Goal: Task Accomplishment & Management: Use online tool/utility

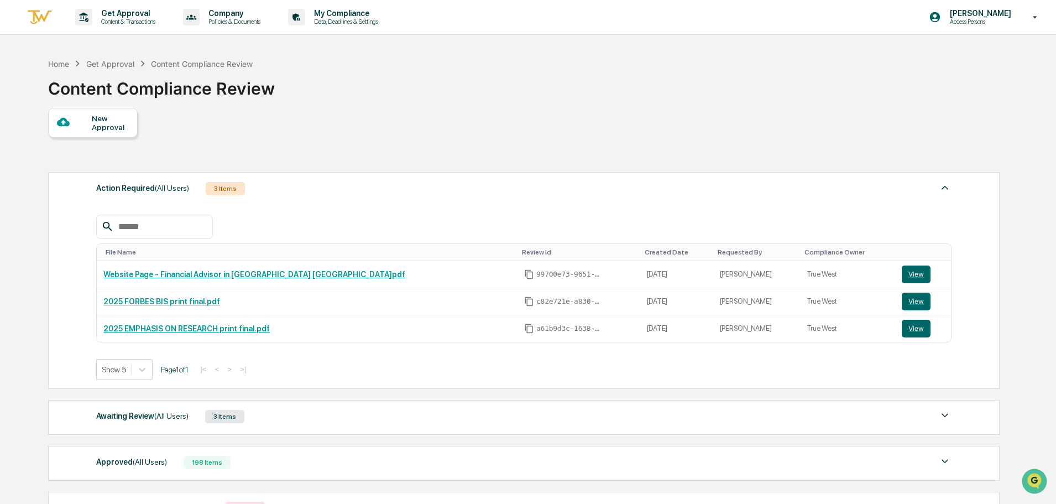
click at [126, 18] on p "Content & Transactions" at bounding box center [126, 22] width 69 height 8
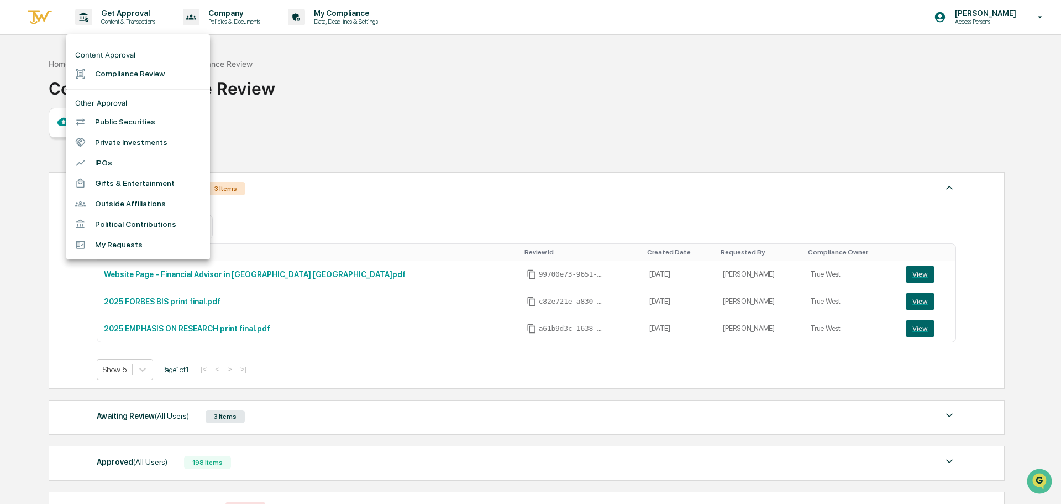
click at [141, 78] on li "Compliance Review" at bounding box center [138, 74] width 144 height 20
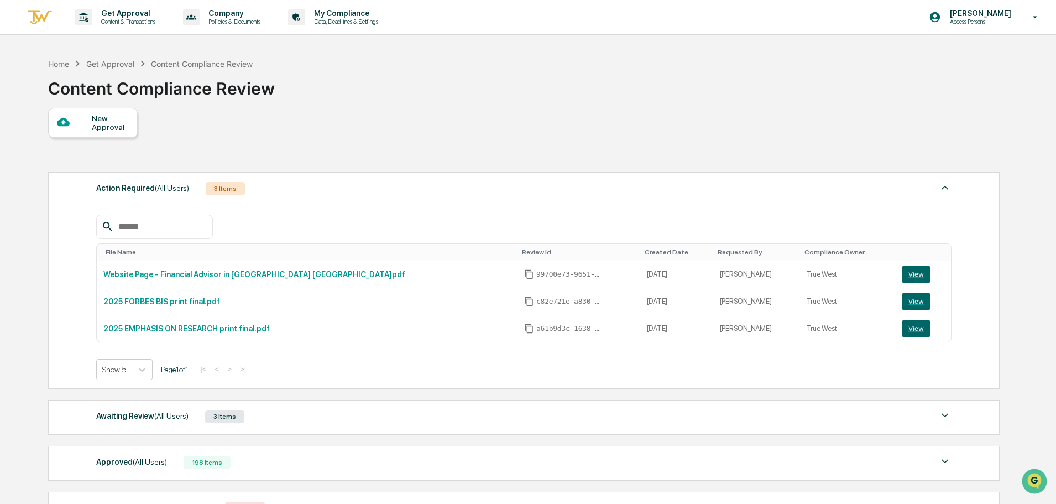
click at [279, 425] on div "Awaiting Review (All Users) 3 Items File Name Review Id Created Date Requested …" at bounding box center [523, 417] width 951 height 35
click at [280, 420] on div "Awaiting Review (All Users) 3 Items" at bounding box center [523, 415] width 855 height 15
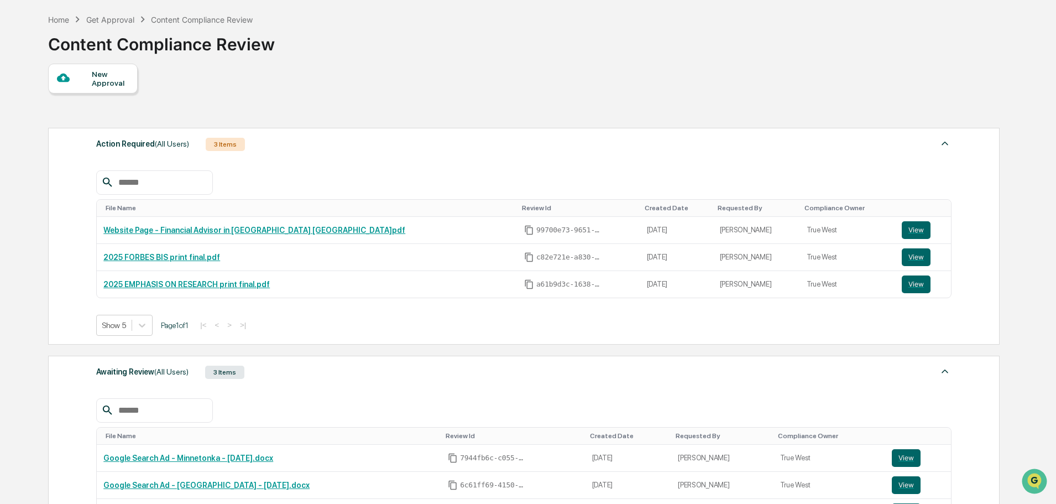
scroll to position [111, 0]
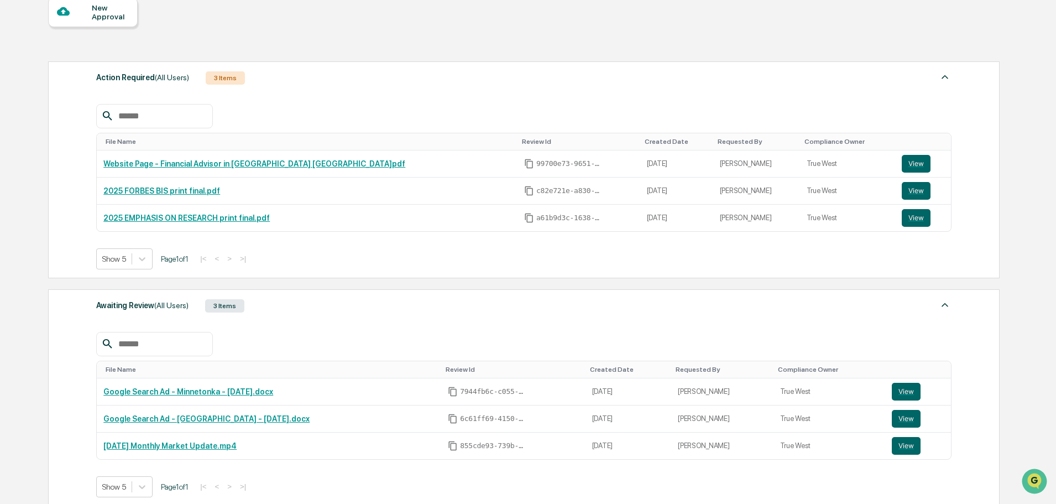
click at [292, 310] on div "Awaiting Review (All Users) 3 Items" at bounding box center [523, 305] width 855 height 15
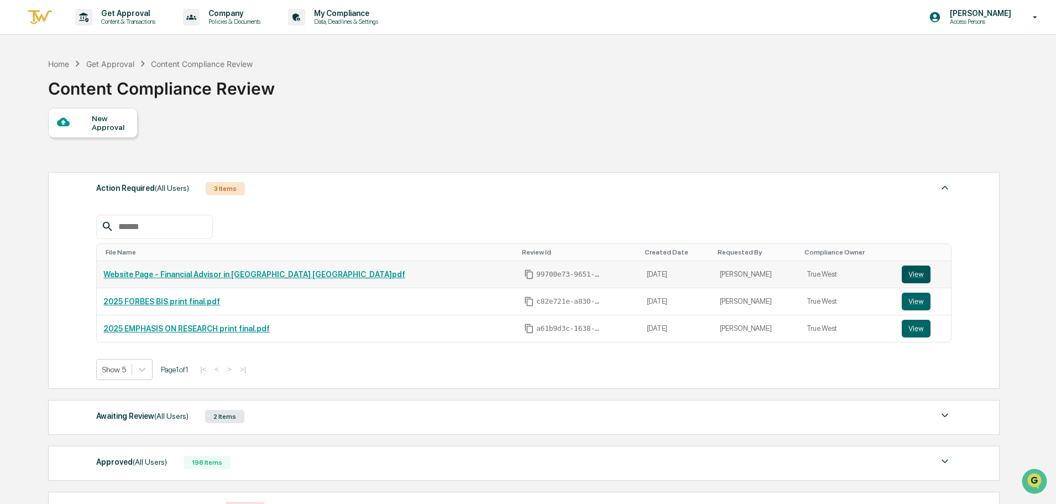
click at [914, 274] on button "View" at bounding box center [916, 274] width 29 height 18
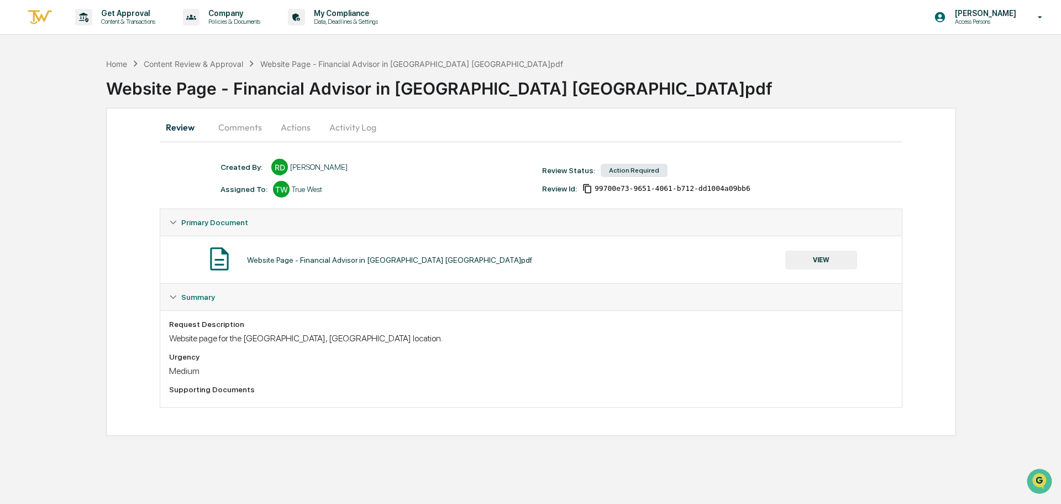
click at [239, 130] on button "Comments" at bounding box center [239, 127] width 61 height 27
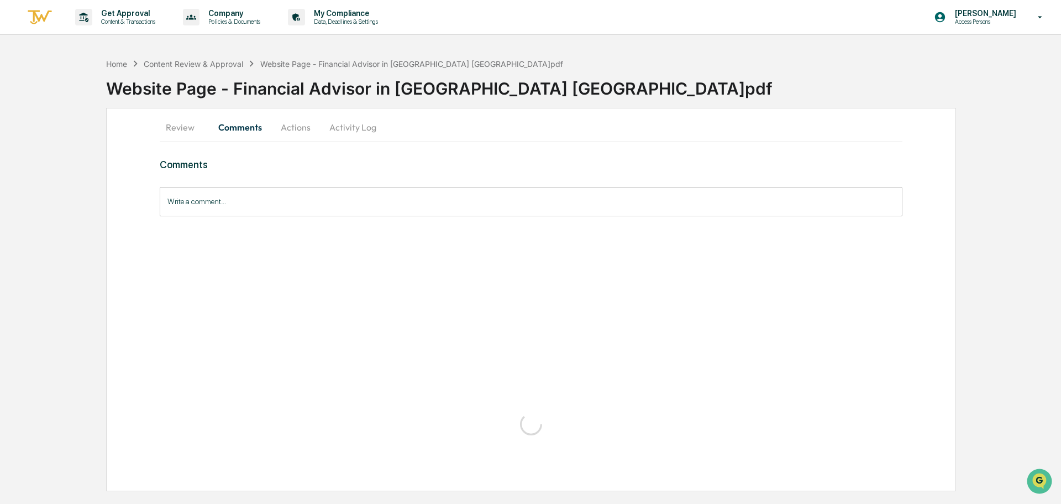
click at [280, 124] on button "Actions" at bounding box center [296, 127] width 50 height 27
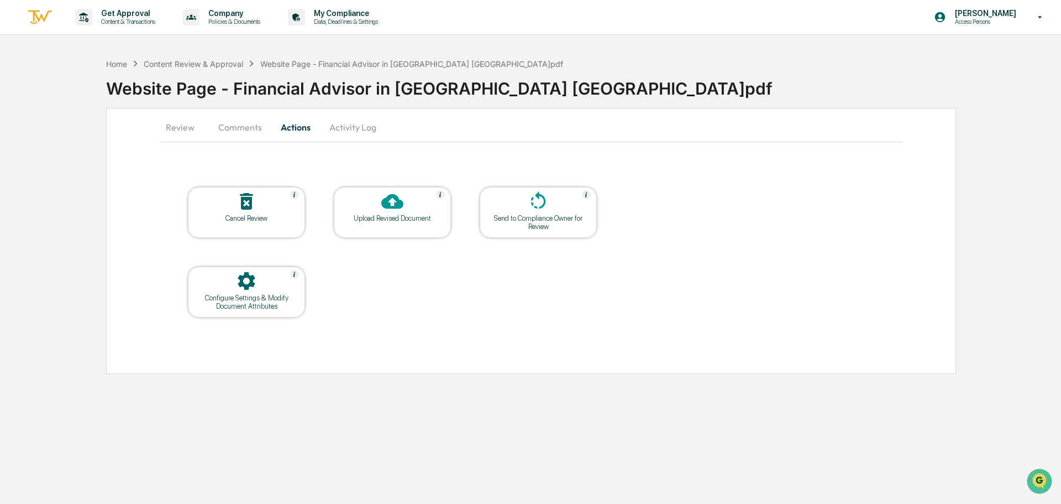
click at [382, 220] on div "Upload Revised Document" at bounding box center [392, 218] width 99 height 8
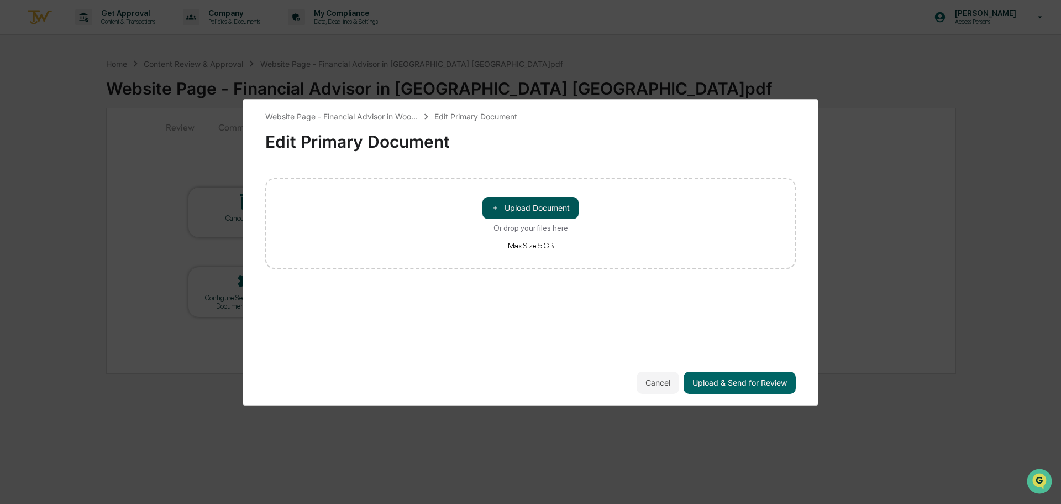
click at [513, 218] on button "＋ Upload Document" at bounding box center [531, 208] width 96 height 22
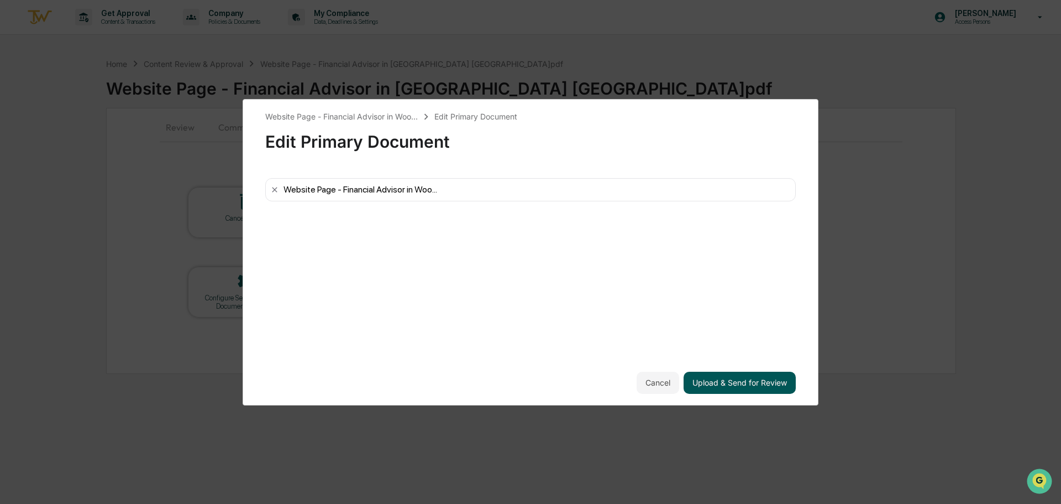
click at [747, 388] on button "Upload & Send for Review" at bounding box center [740, 382] width 112 height 22
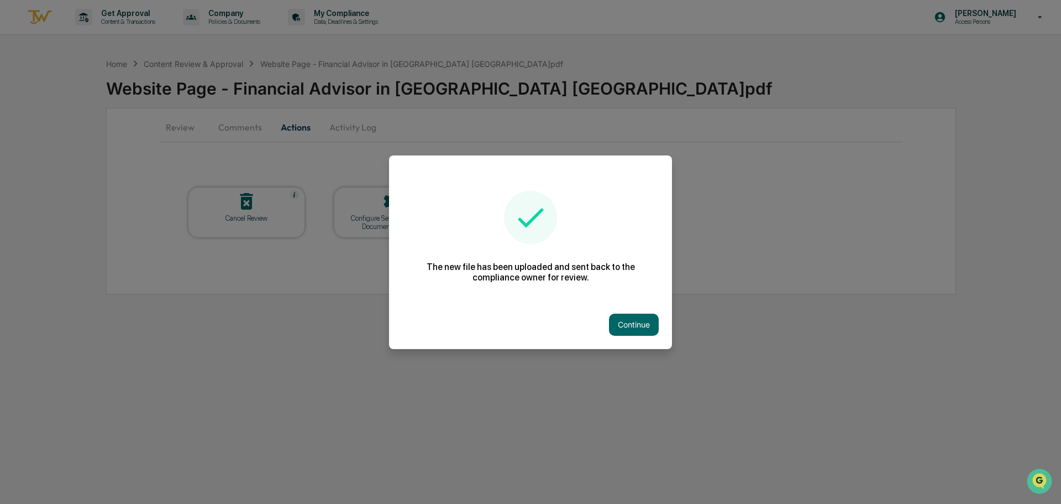
click at [656, 345] on div "Continue" at bounding box center [530, 324] width 283 height 49
click at [639, 334] on button "Continue" at bounding box center [634, 324] width 50 height 22
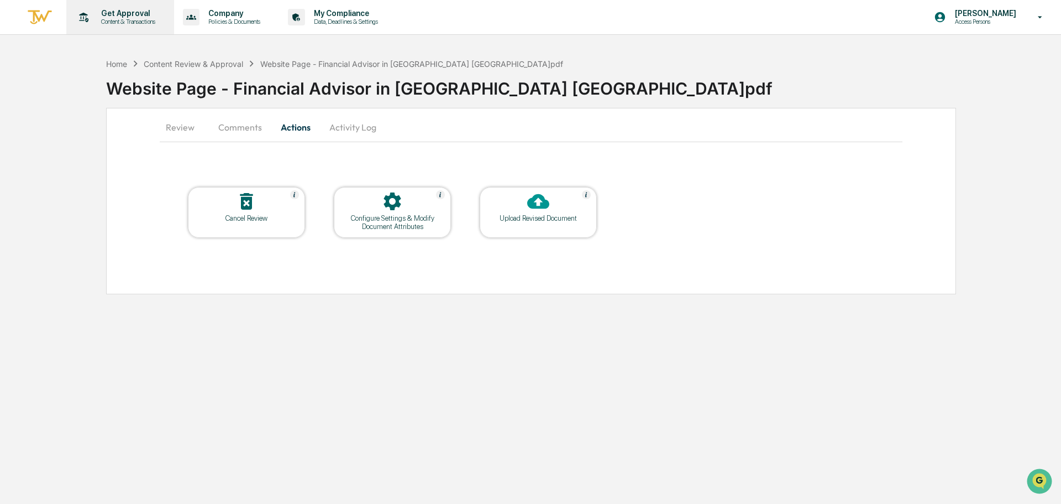
click at [127, 19] on p "Content & Transactions" at bounding box center [126, 22] width 69 height 8
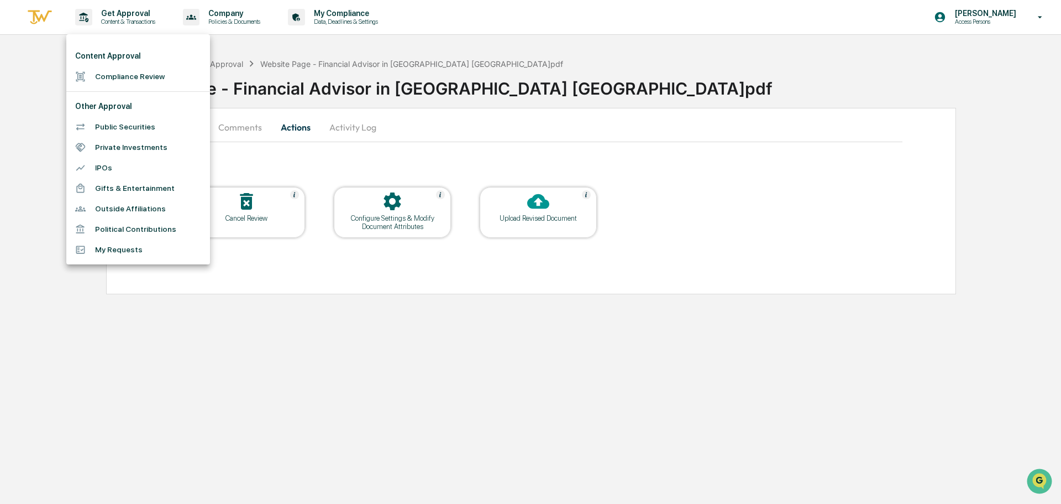
click at [111, 77] on li "Compliance Review" at bounding box center [138, 76] width 144 height 20
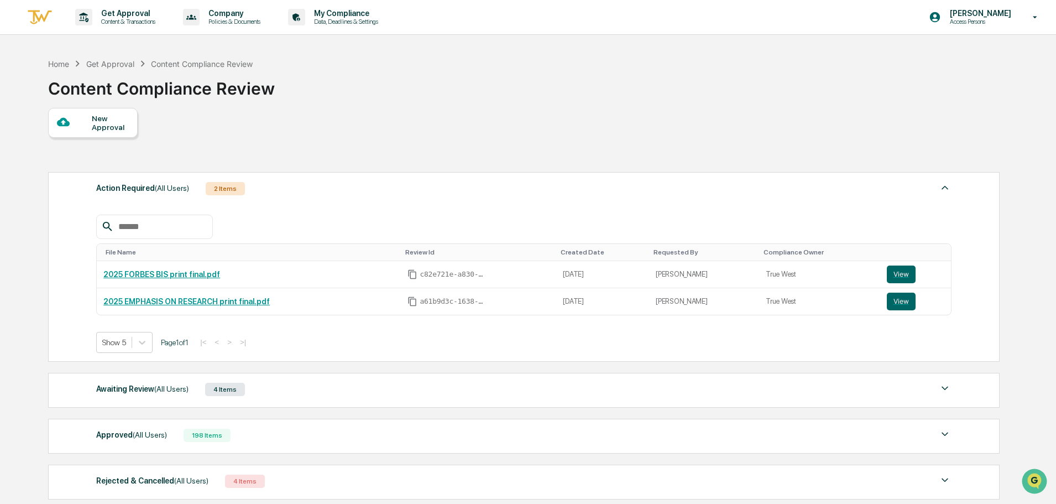
click at [369, 390] on div "Awaiting Review (All Users) 4 Items" at bounding box center [523, 388] width 855 height 15
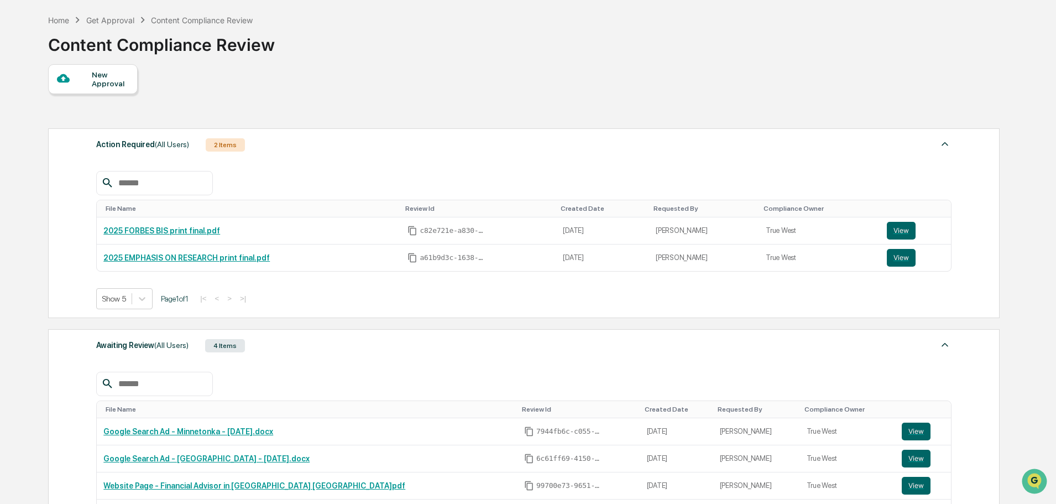
scroll to position [111, 0]
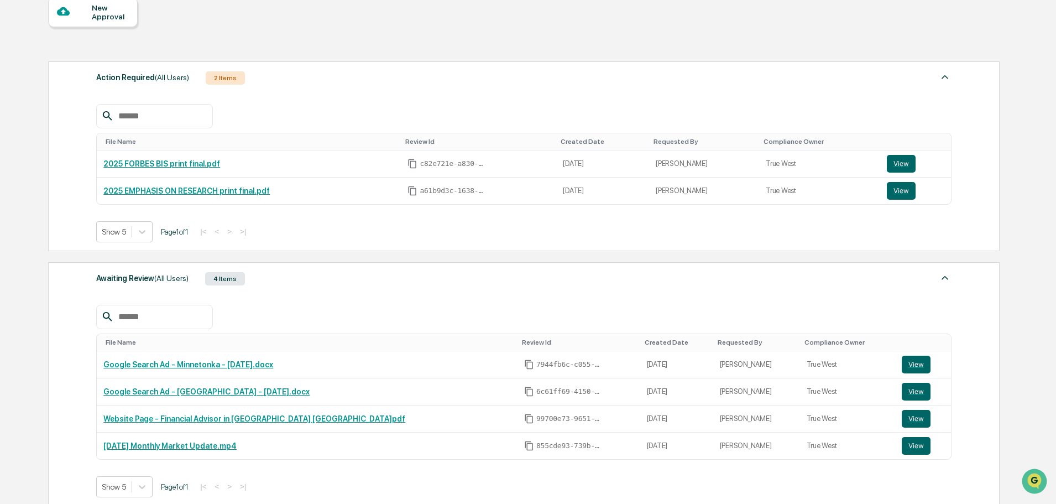
click at [79, 311] on div "Awaiting Review (All Users) 4 Items File Name Review Id Created Date Requested …" at bounding box center [523, 384] width 951 height 244
click at [1044, 205] on div "Get Approval Content & Transactions Company Policies & Documents My Compliance …" at bounding box center [528, 293] width 1056 height 808
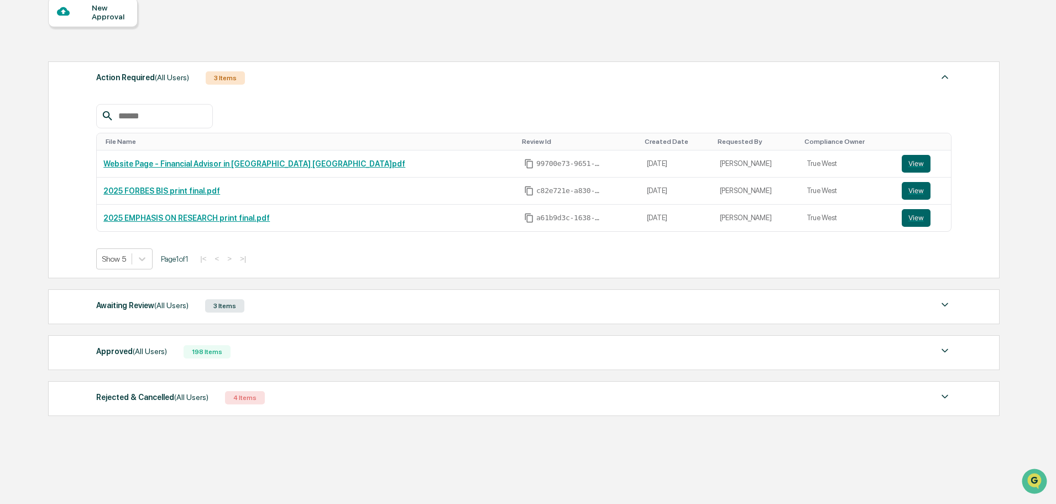
click at [300, 12] on div "New Approval" at bounding box center [523, 12] width 950 height 30
click at [384, 48] on div "New Approval Action Required (All Users) 3 Items File Name Review Id Created Da…" at bounding box center [523, 209] width 950 height 424
click at [352, 295] on div "Awaiting Review (All Users) 3 Items File Name Review Id Created Date Requested …" at bounding box center [523, 306] width 951 height 35
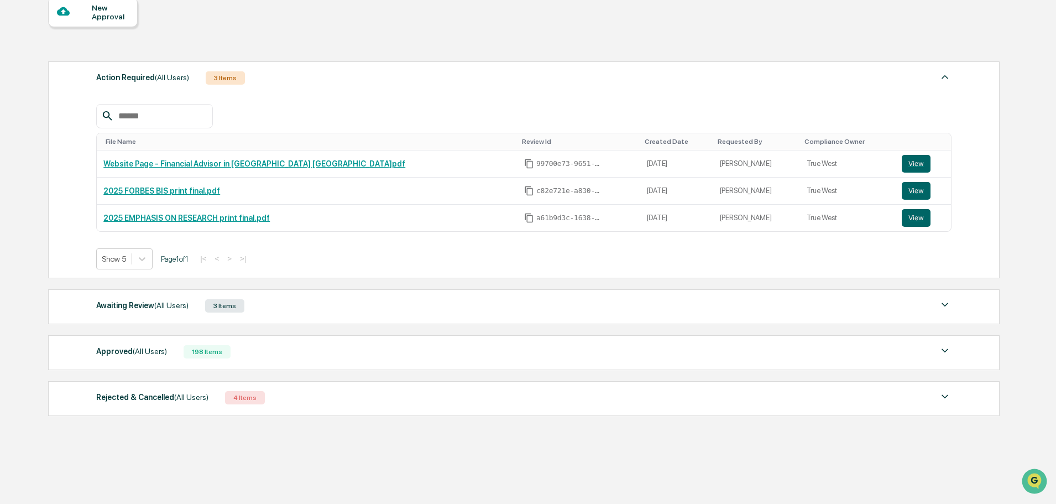
click at [352, 306] on div "Awaiting Review (All Users) 3 Items" at bounding box center [523, 305] width 855 height 15
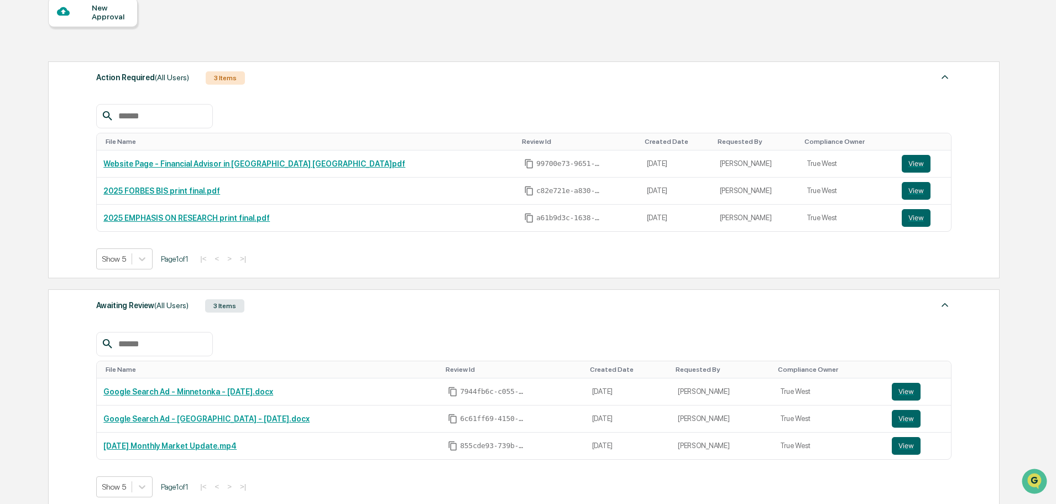
click at [352, 306] on div "Awaiting Review (All Users) 3 Items" at bounding box center [523, 305] width 855 height 15
